Goal: Transaction & Acquisition: Purchase product/service

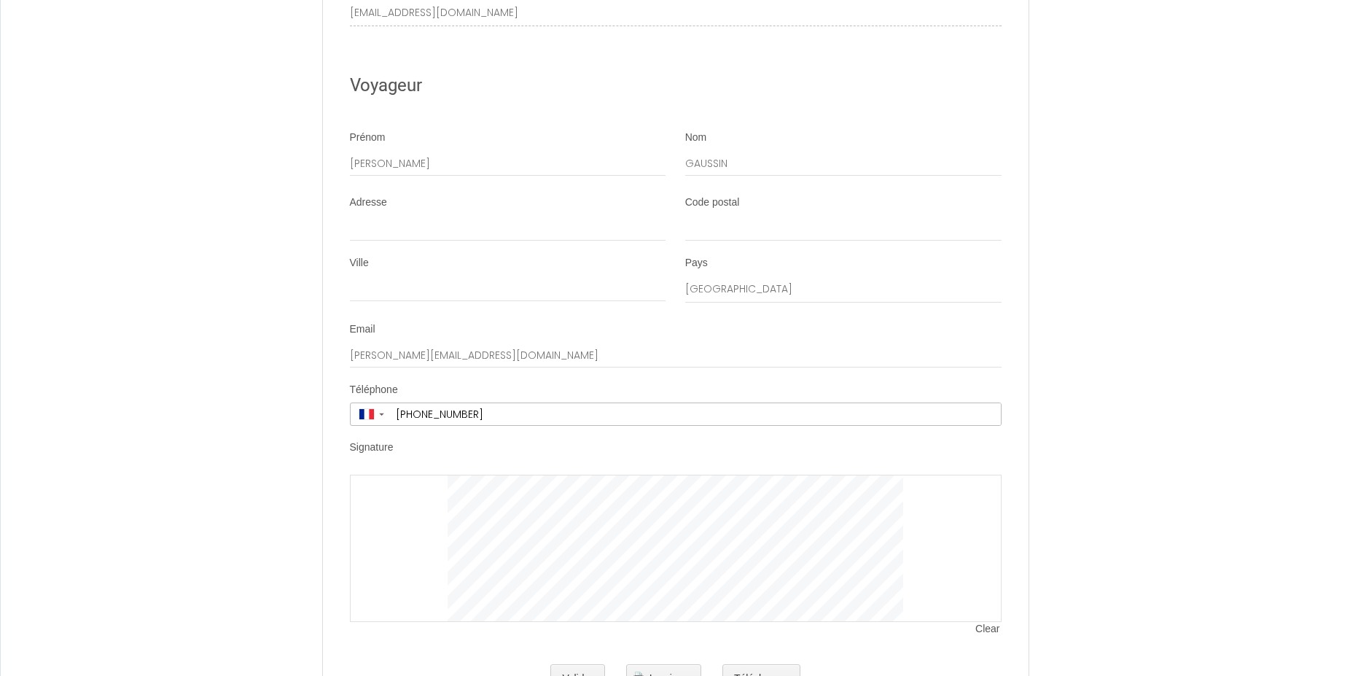
scroll to position [2521, 0]
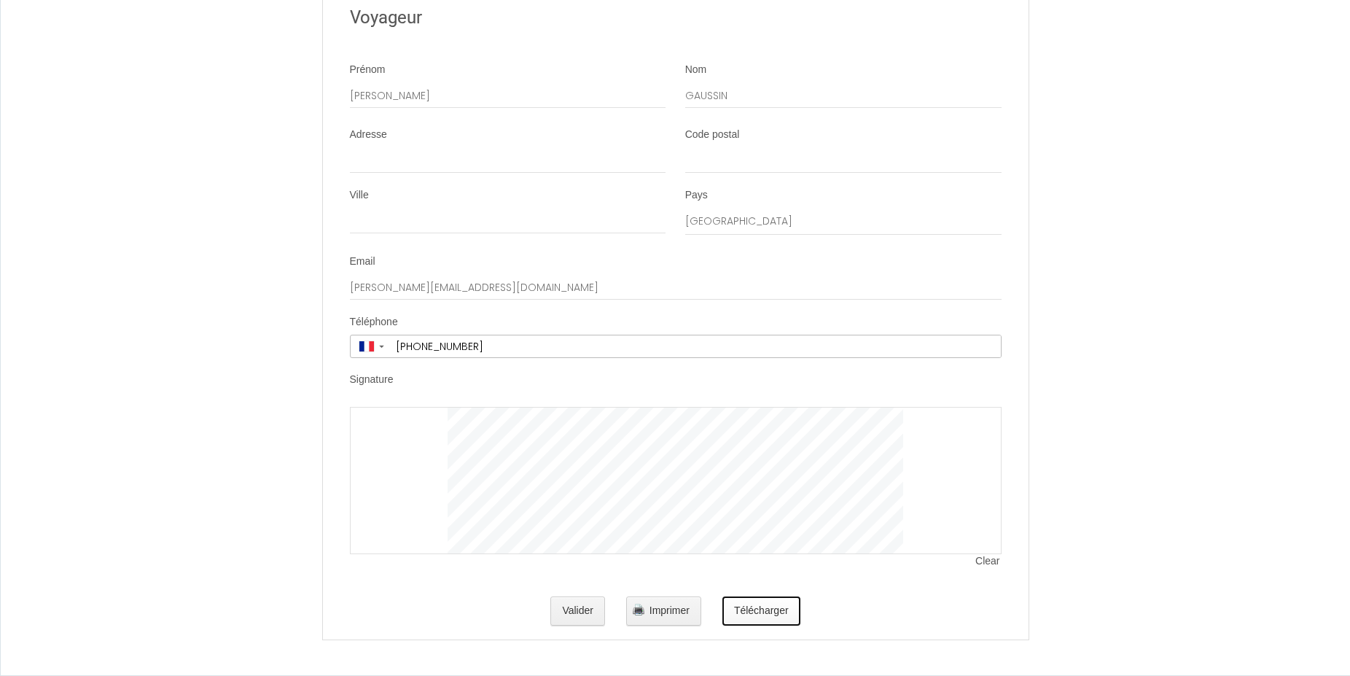
click at [760, 612] on button "Télécharger" at bounding box center [762, 610] width 78 height 29
click at [563, 617] on button "Valider" at bounding box center [577, 610] width 55 height 29
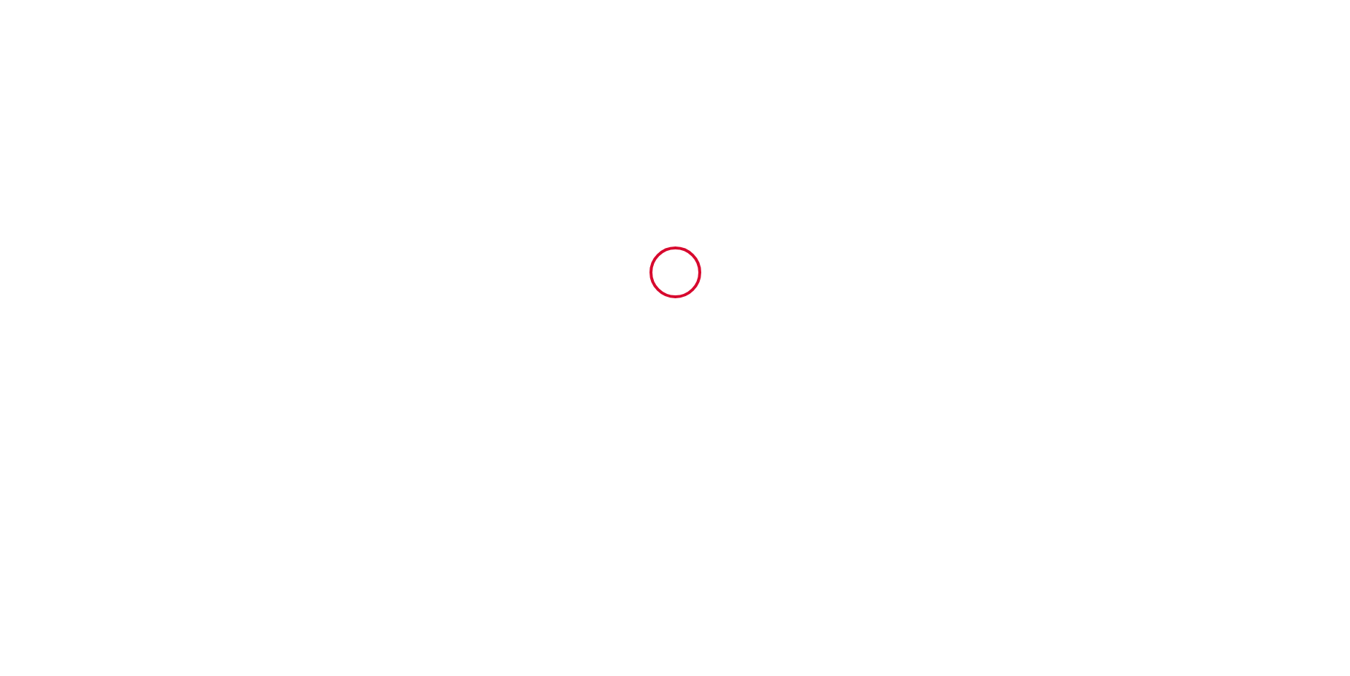
scroll to position [0, 0]
type input "10.4"
type input "35"
type input "264"
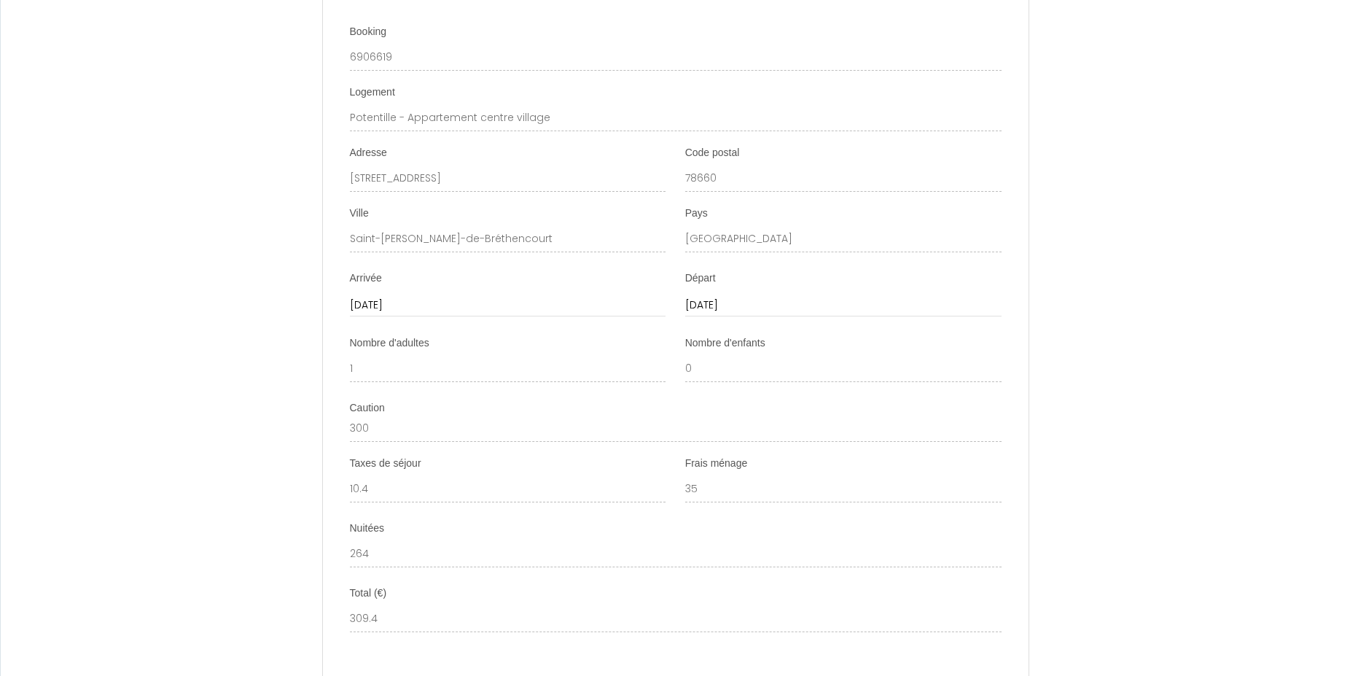
scroll to position [1552, 0]
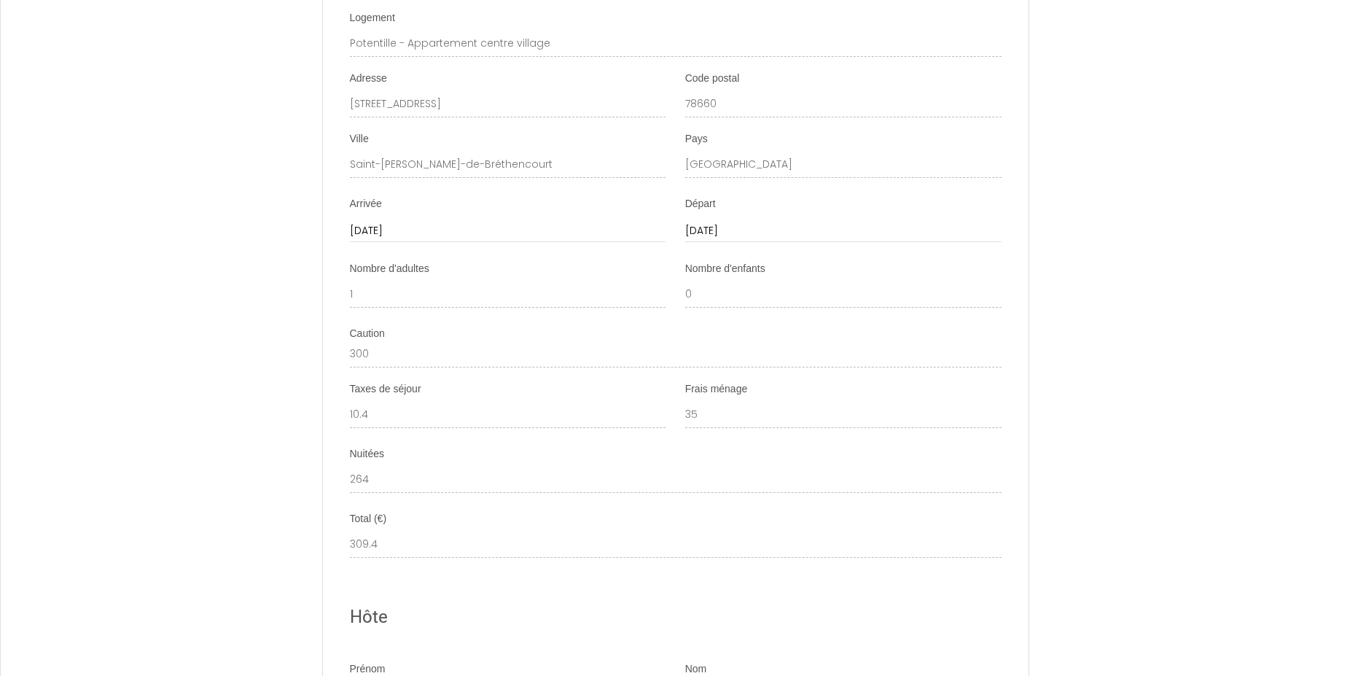
drag, startPoint x: 1189, startPoint y: 178, endPoint x: 1058, endPoint y: 57, distance: 178.5
click at [1189, 174] on div "Contrat de Location Courte Durée Le Propriétaire loue au [GEOGRAPHIC_DATA] le b…" at bounding box center [675, 81] width 1350 height 3360
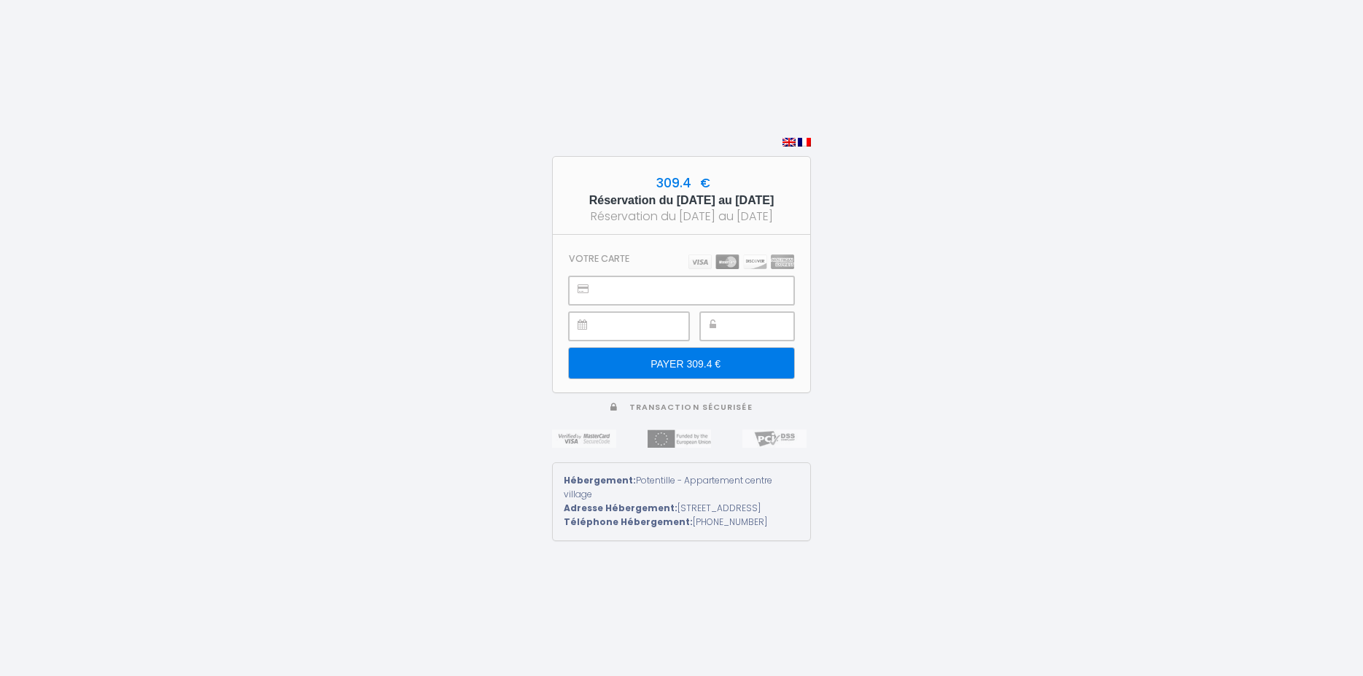
click at [687, 360] on input "PAYER 309.4 €" at bounding box center [681, 363] width 225 height 31
